Goal: Task Accomplishment & Management: Use online tool/utility

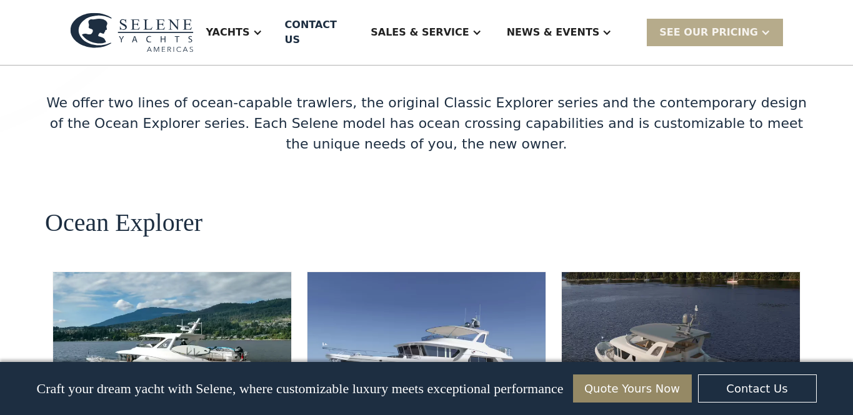
scroll to position [2149, 0]
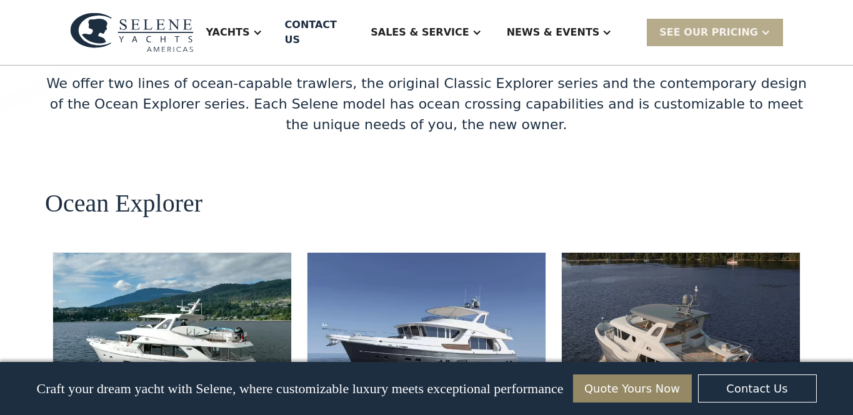
click at [619, 253] on img at bounding box center [681, 328] width 238 height 150
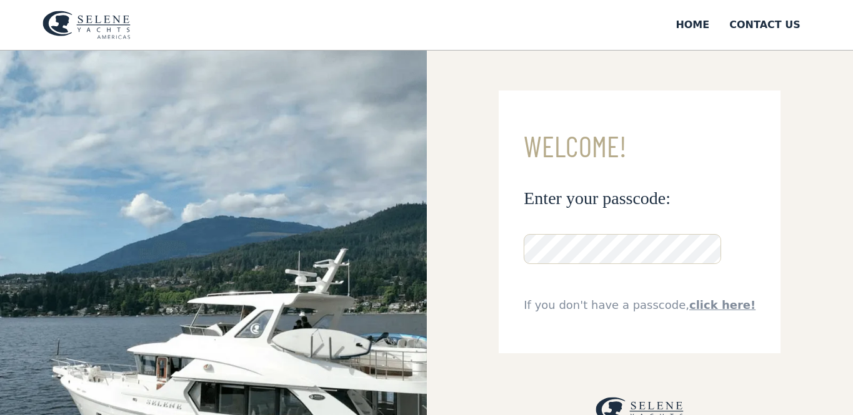
click at [718, 299] on link "click here!" at bounding box center [722, 305] width 66 height 13
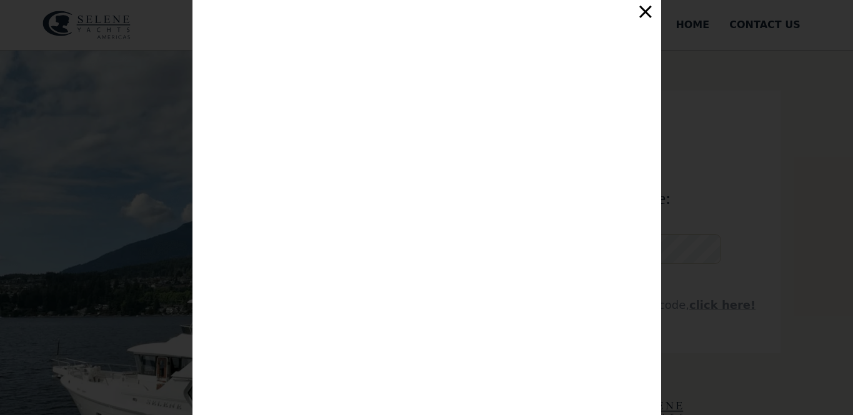
scroll to position [209, 0]
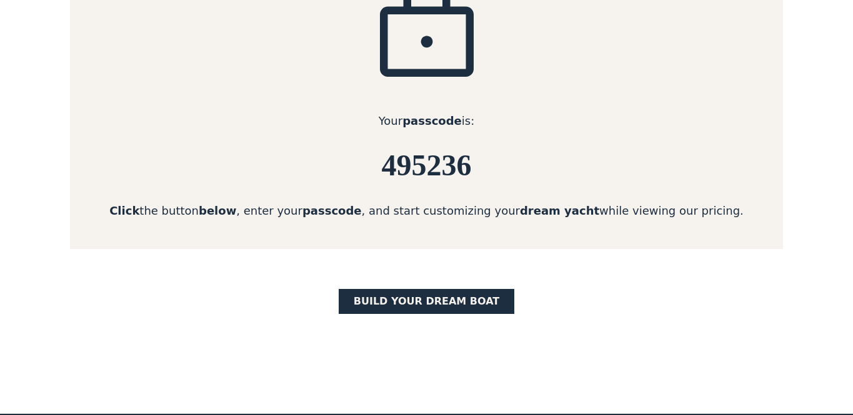
scroll to position [250, 0]
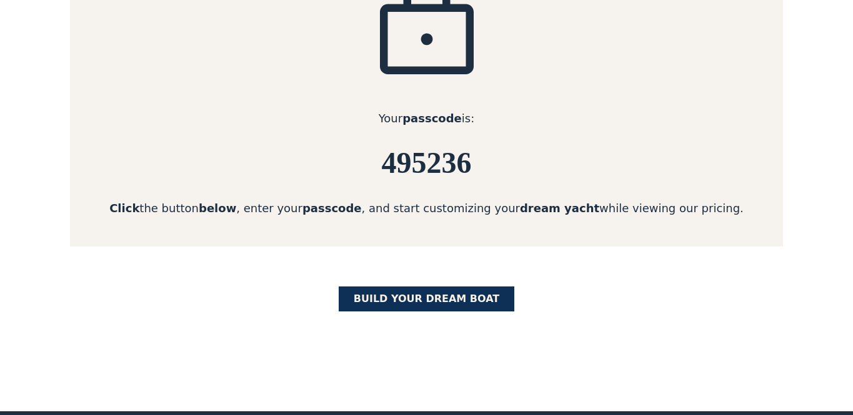
click at [427, 298] on link "BUILD yOUR dream boat" at bounding box center [427, 299] width 176 height 25
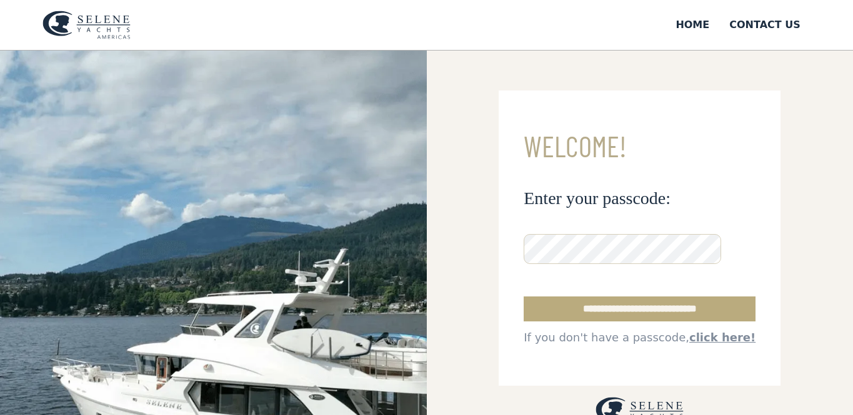
click at [605, 310] on input "**********" at bounding box center [640, 309] width 232 height 25
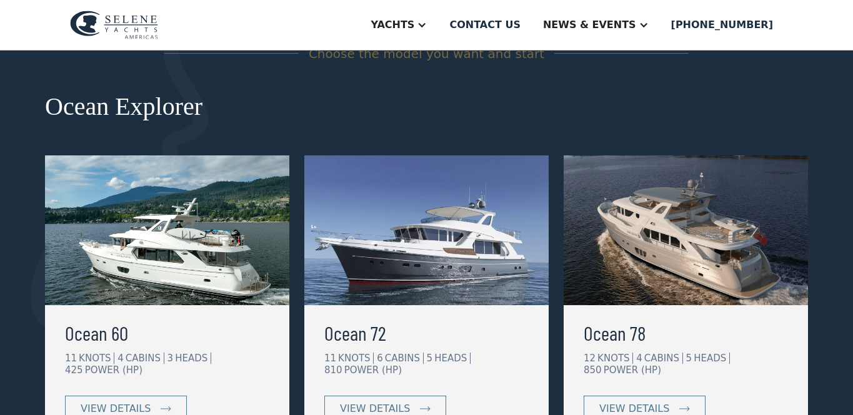
scroll to position [200, 0]
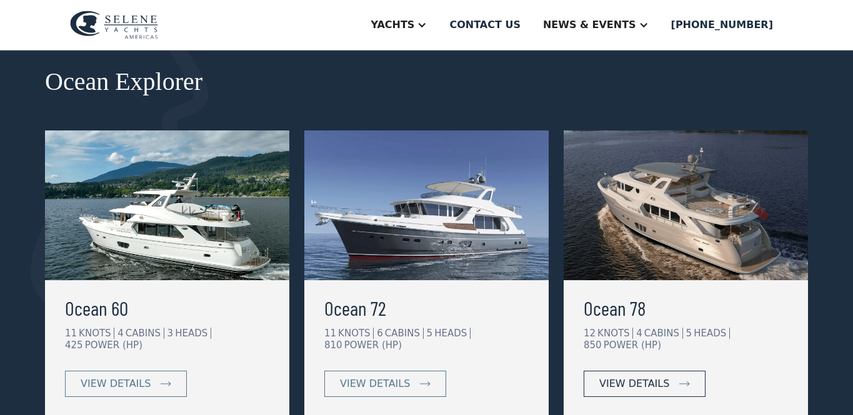
click at [659, 379] on div "view details" at bounding box center [634, 384] width 70 height 15
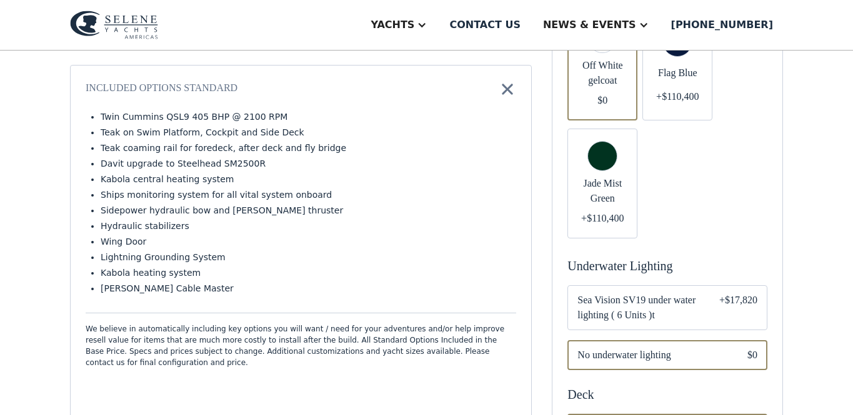
scroll to position [500, 0]
click at [707, 285] on div "Email Form" at bounding box center [667, 307] width 200 height 45
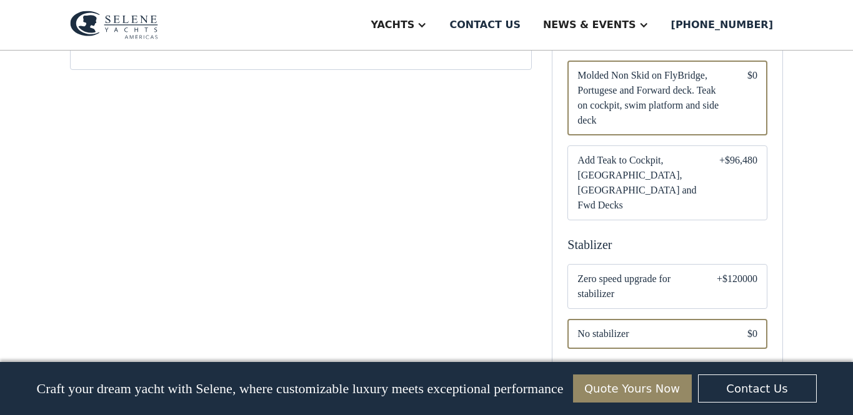
scroll to position [855, 0]
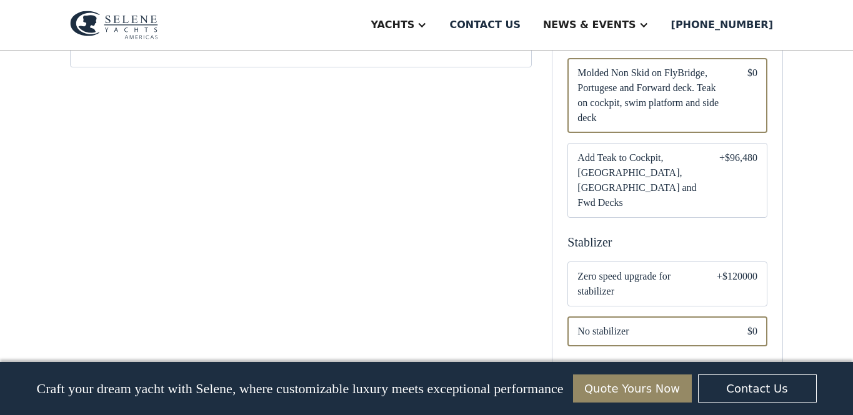
click at [683, 269] on span "Zero speed upgrade for stabilizer" at bounding box center [636, 284] width 119 height 30
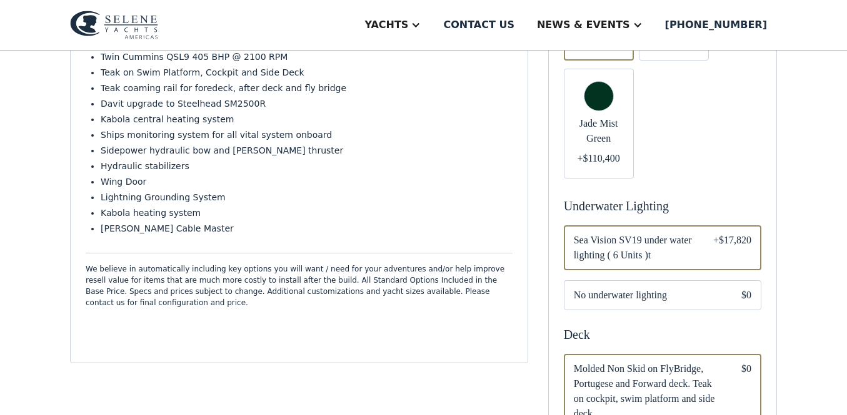
scroll to position [485, 0]
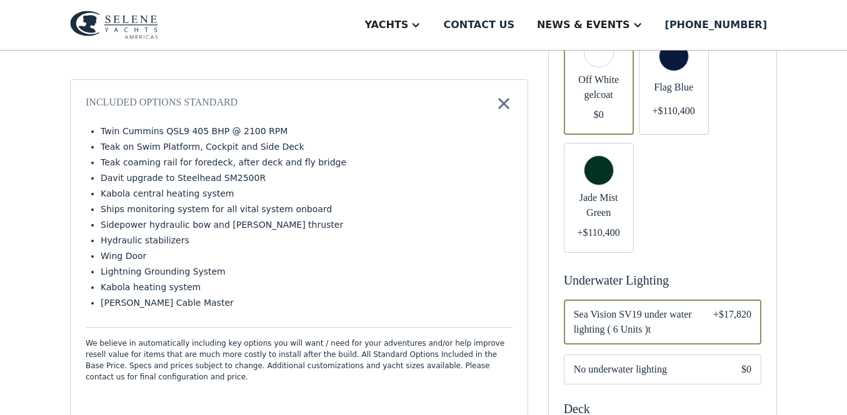
scroll to position [946, 0]
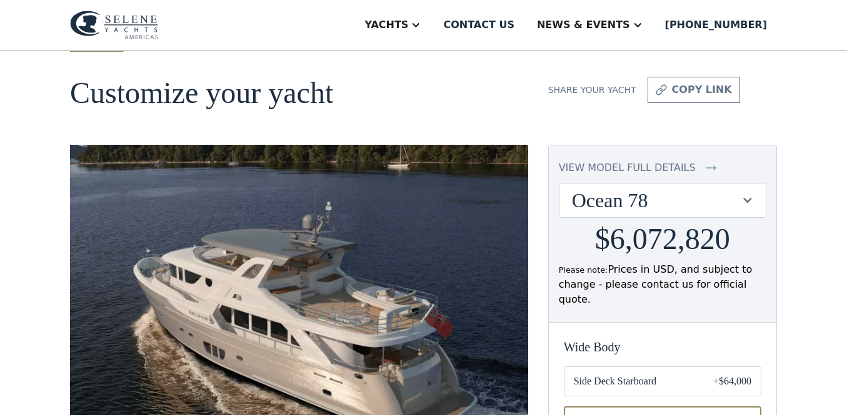
scroll to position [27, 0]
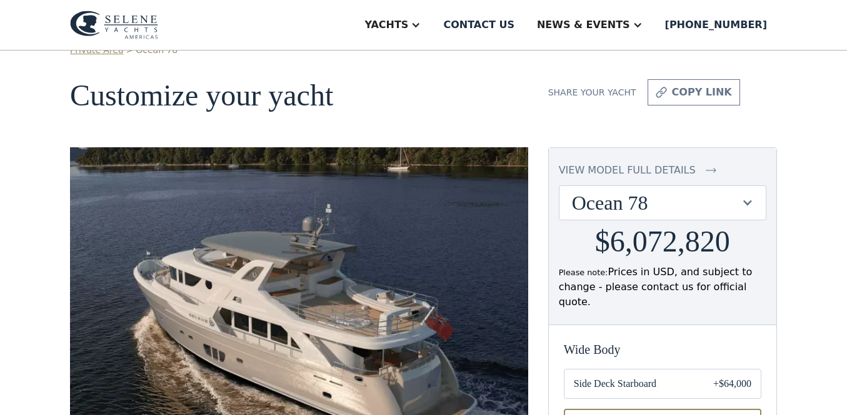
click at [329, 296] on img at bounding box center [299, 311] width 458 height 329
click at [345, 284] on img at bounding box center [299, 311] width 458 height 329
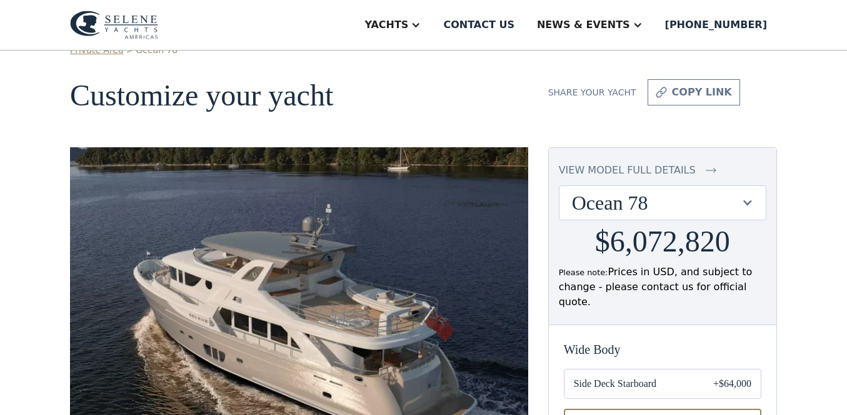
click at [345, 284] on img at bounding box center [299, 311] width 458 height 329
